Goal: Transaction & Acquisition: Purchase product/service

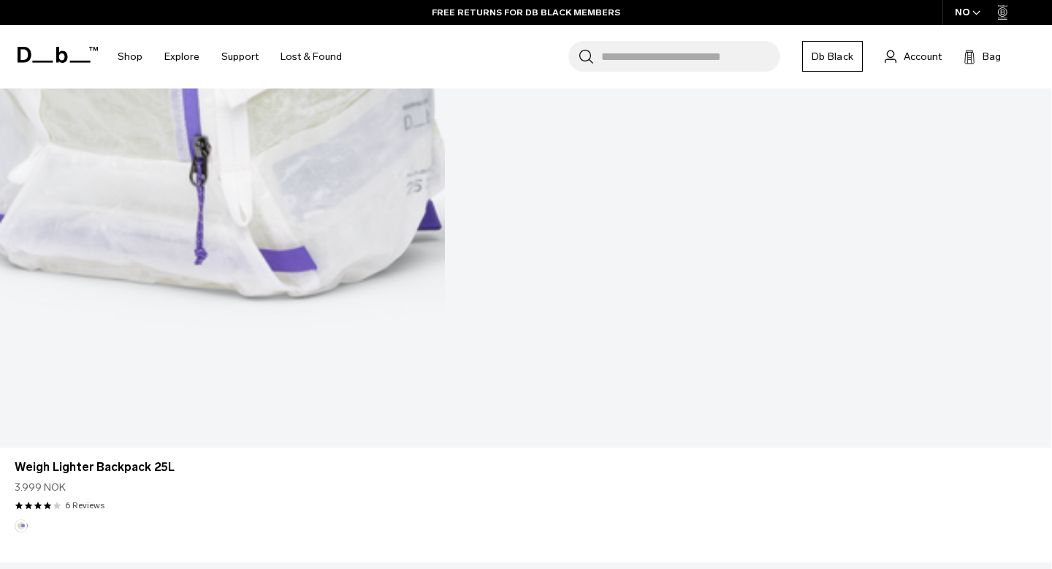
scroll to position [1248, 0]
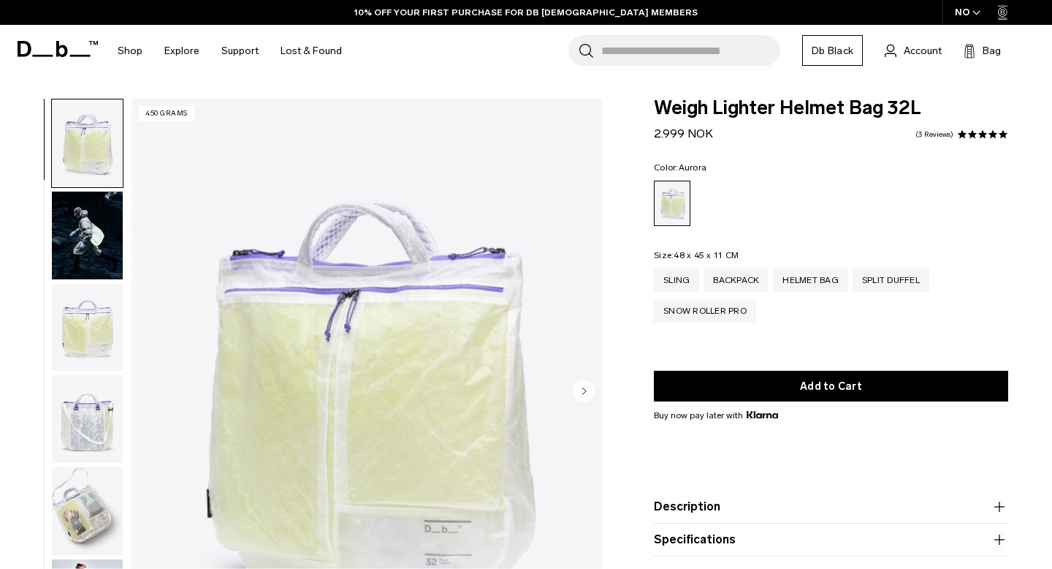
click at [75, 427] on img "button" at bounding box center [87, 419] width 71 height 88
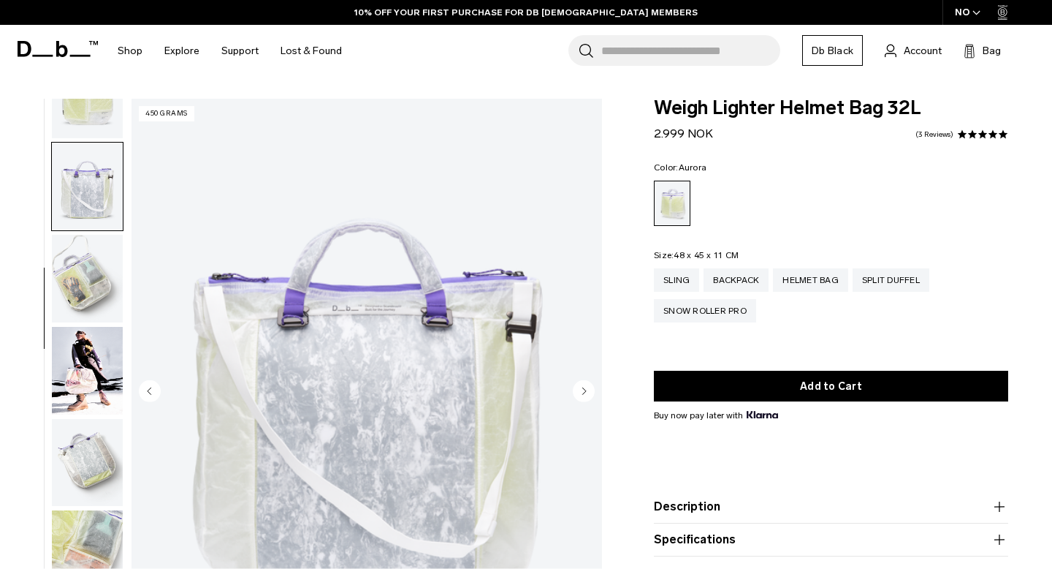
scroll to position [276, 0]
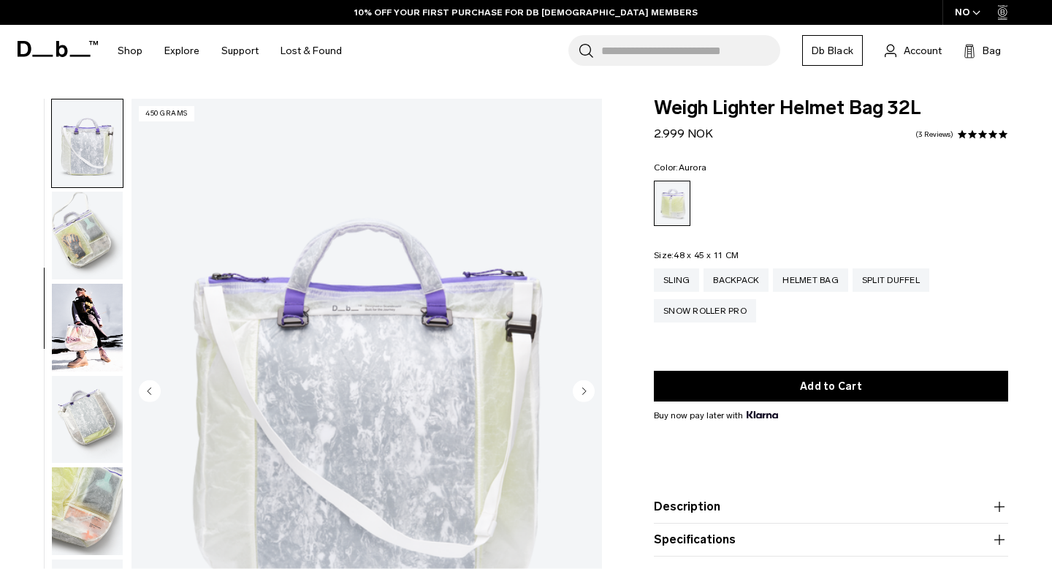
click at [83, 271] on img "button" at bounding box center [87, 235] width 71 height 88
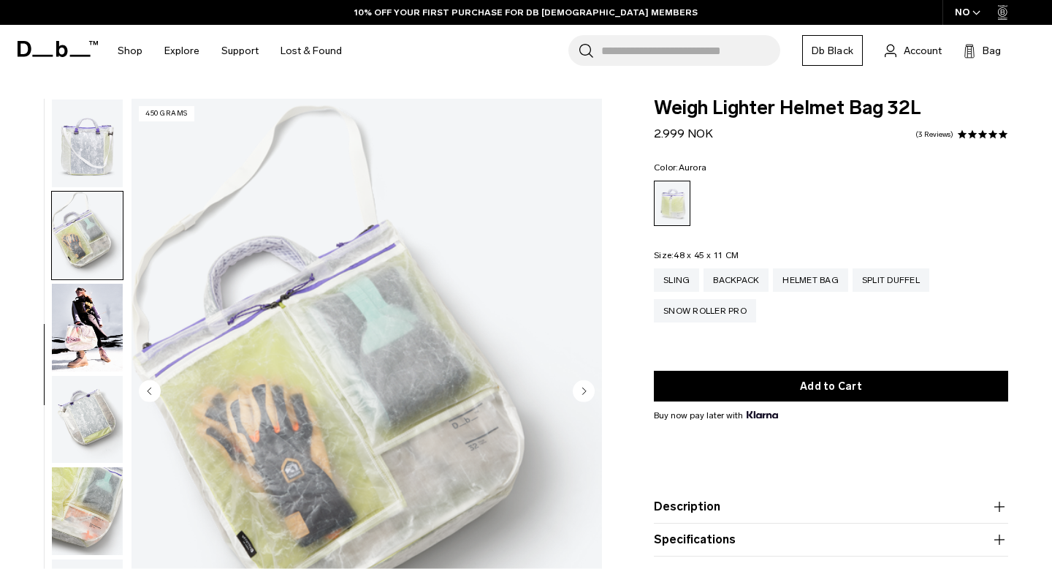
scroll to position [329, 0]
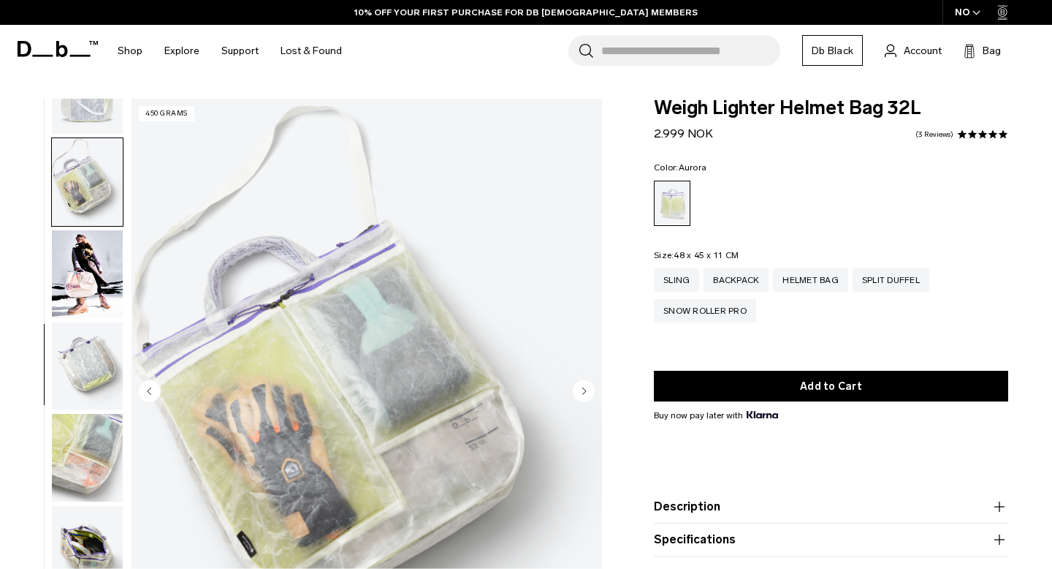
click at [71, 344] on img "button" at bounding box center [87, 366] width 71 height 88
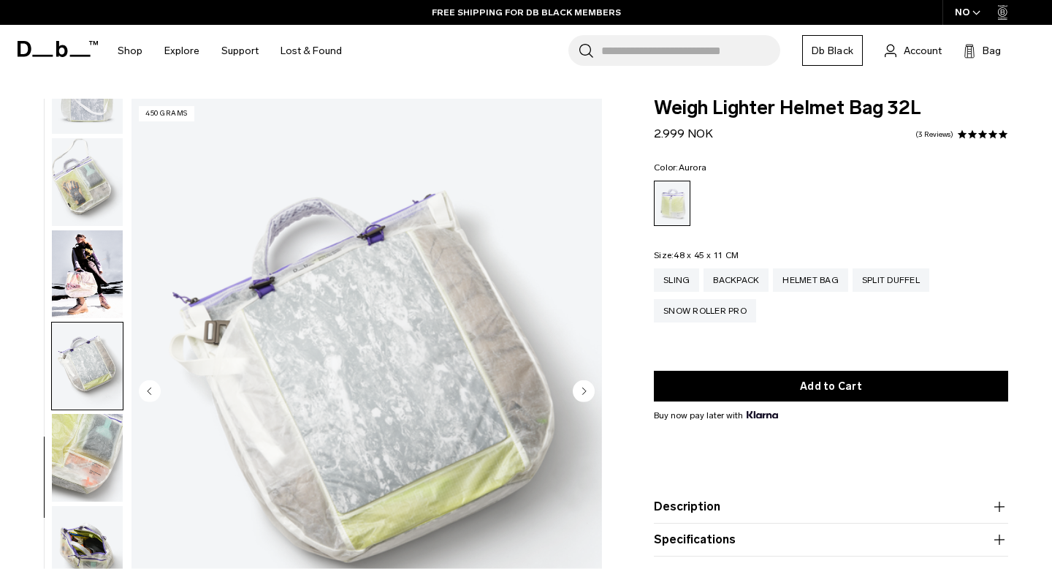
click at [90, 404] on img "button" at bounding box center [87, 366] width 71 height 88
click at [98, 460] on img "button" at bounding box center [87, 458] width 71 height 88
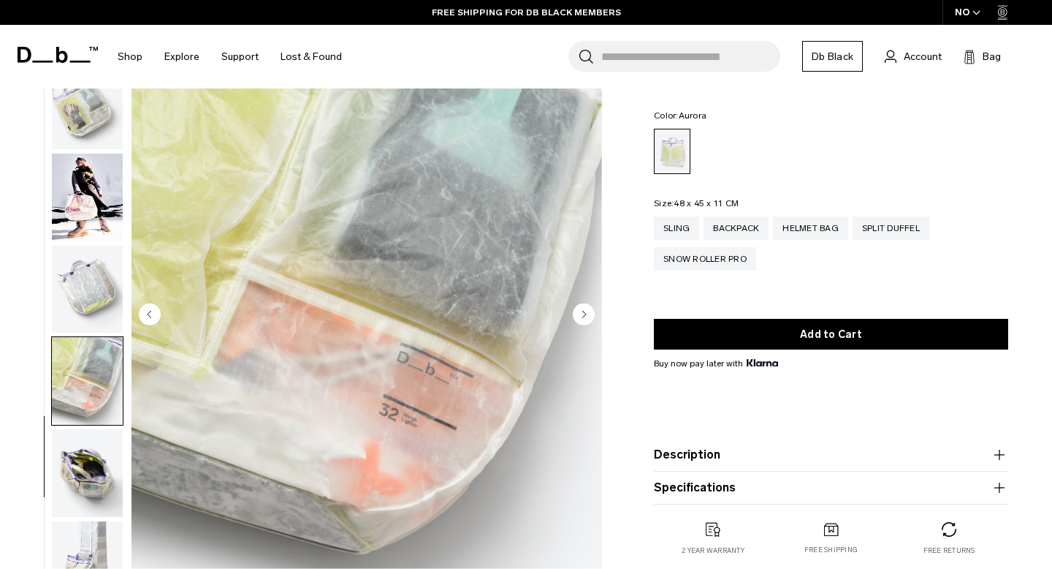
scroll to position [78, 0]
click at [91, 481] on img "button" at bounding box center [87, 472] width 71 height 88
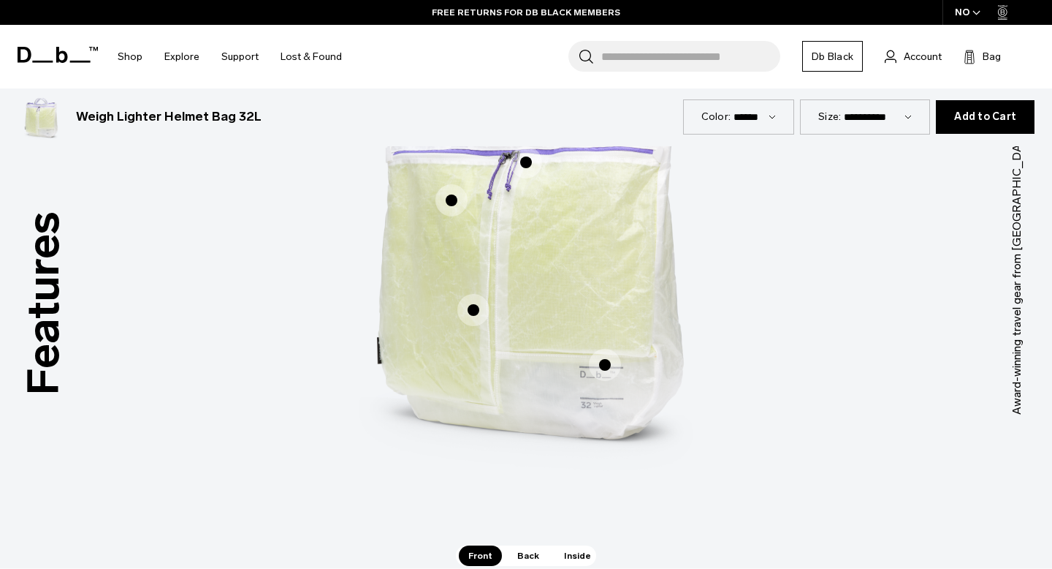
scroll to position [741, 0]
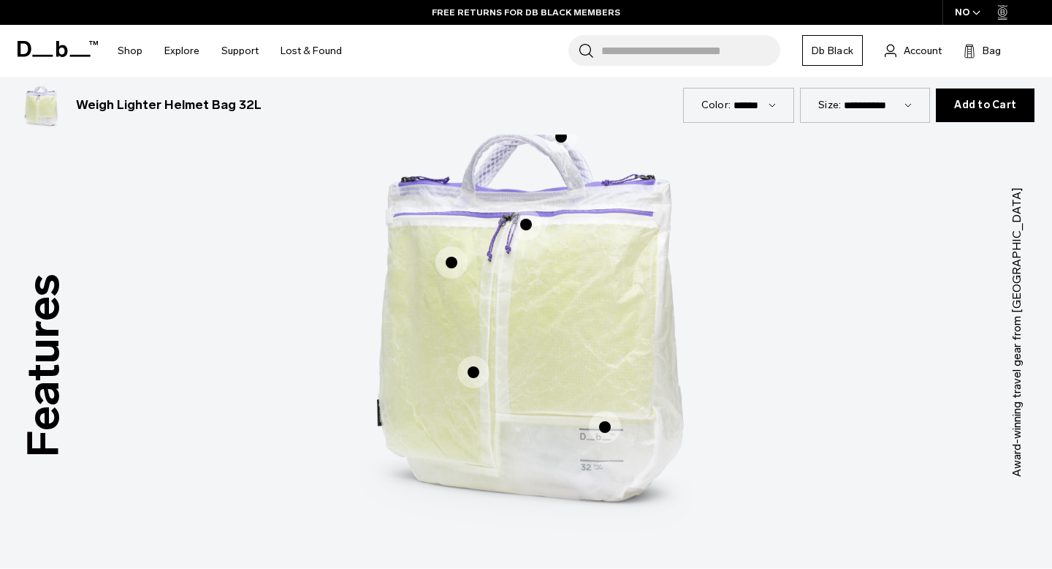
click at [477, 373] on span "1 / 3" at bounding box center [474, 372] width 32 height 32
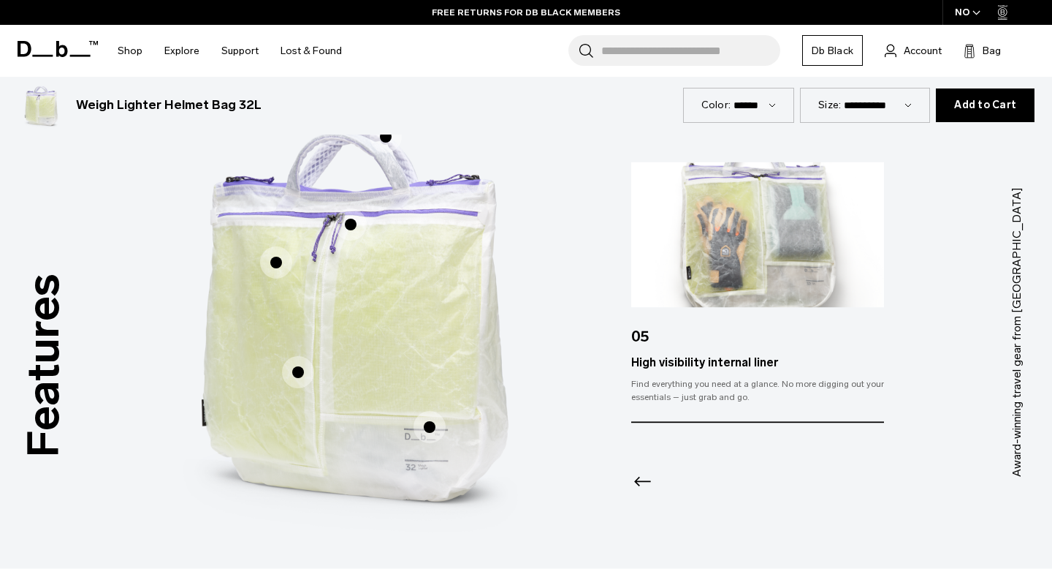
click at [276, 264] on span "1 / 3" at bounding box center [276, 262] width 32 height 32
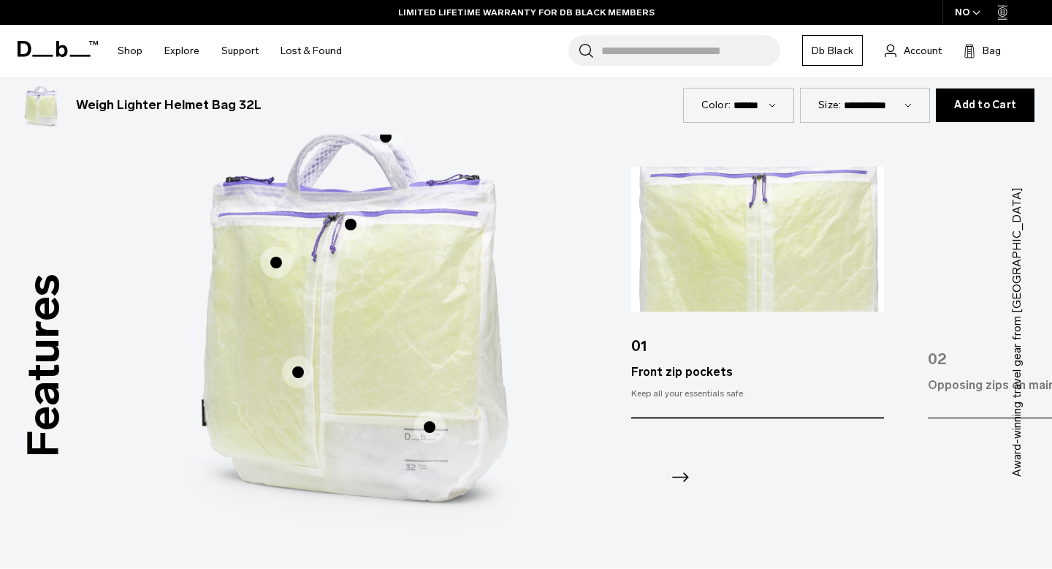
click at [348, 225] on span "1 / 3" at bounding box center [351, 224] width 32 height 32
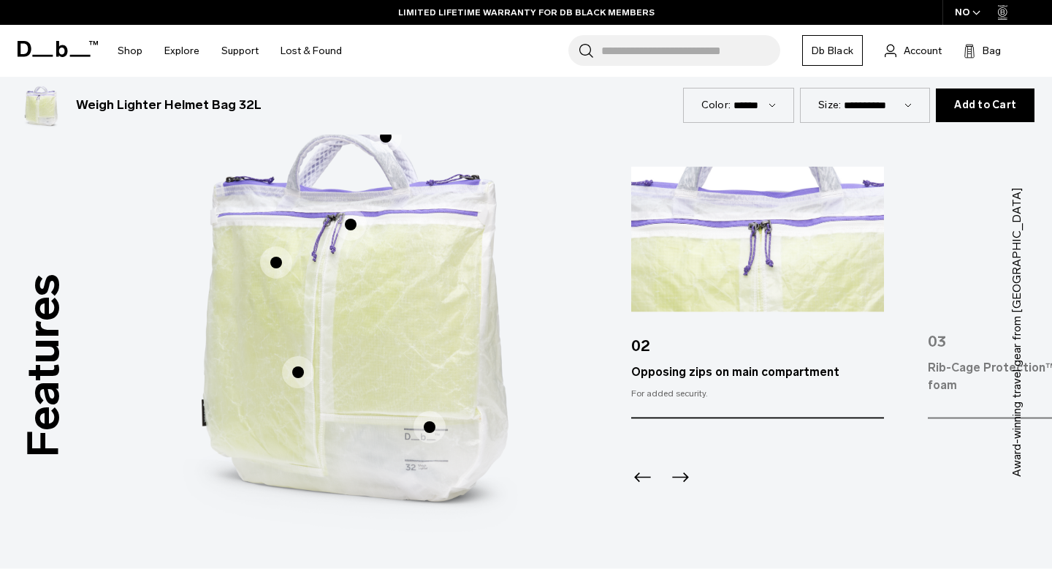
click at [436, 429] on span "1 / 3" at bounding box center [430, 427] width 32 height 32
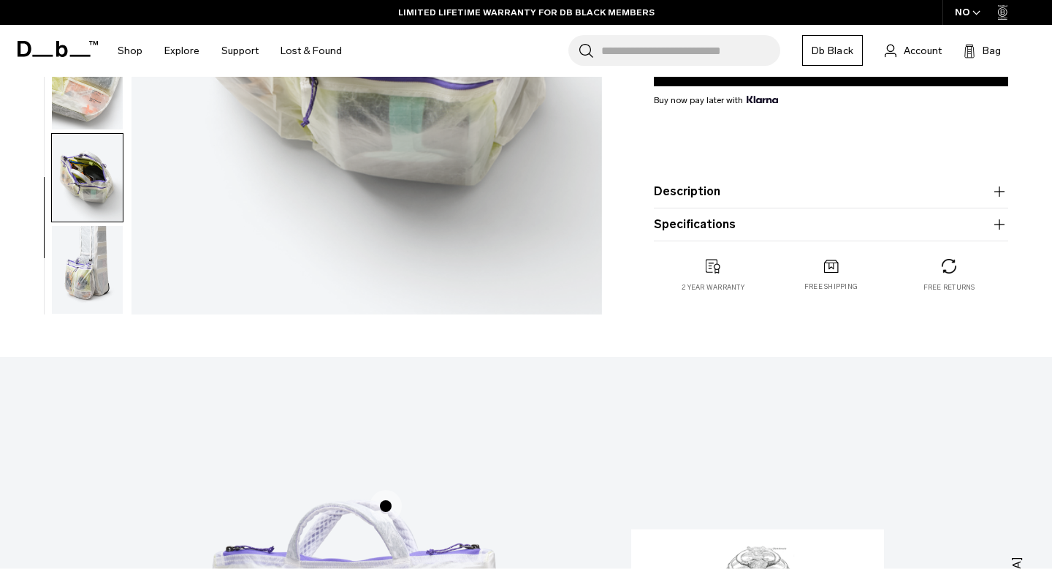
scroll to position [338, 0]
